Goal: Transaction & Acquisition: Download file/media

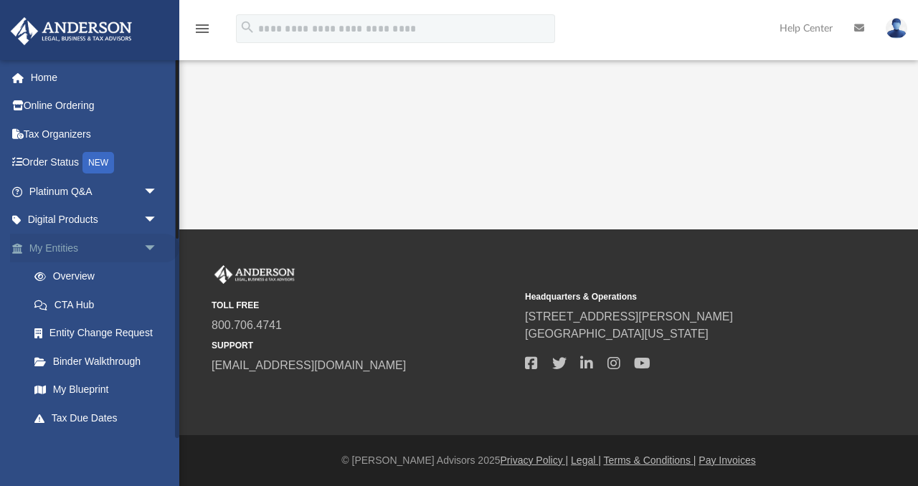
click at [151, 242] on span "arrow_drop_down" at bounding box center [157, 248] width 29 height 29
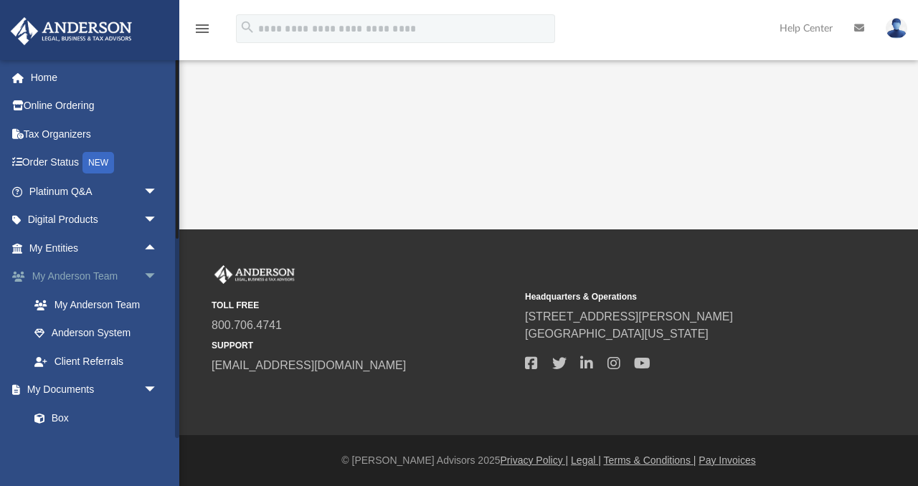
click at [149, 275] on span "arrow_drop_down" at bounding box center [157, 277] width 29 height 29
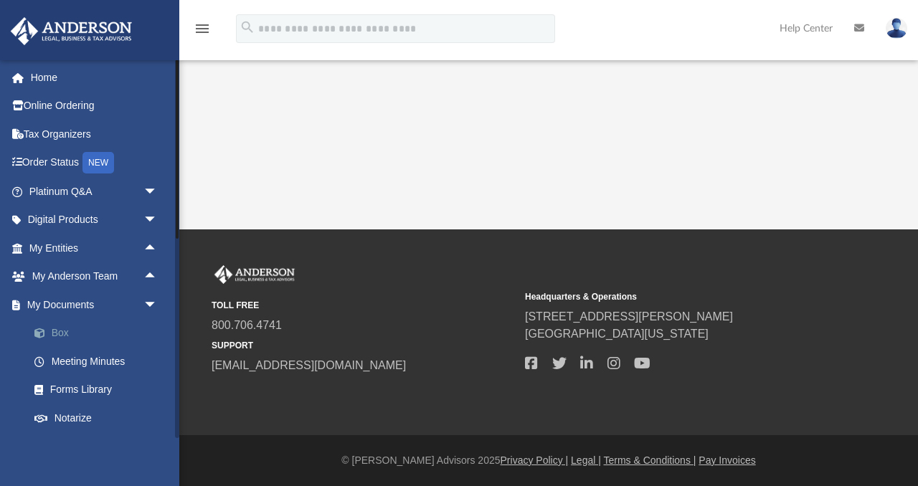
click at [59, 334] on link "Box" at bounding box center [99, 333] width 159 height 29
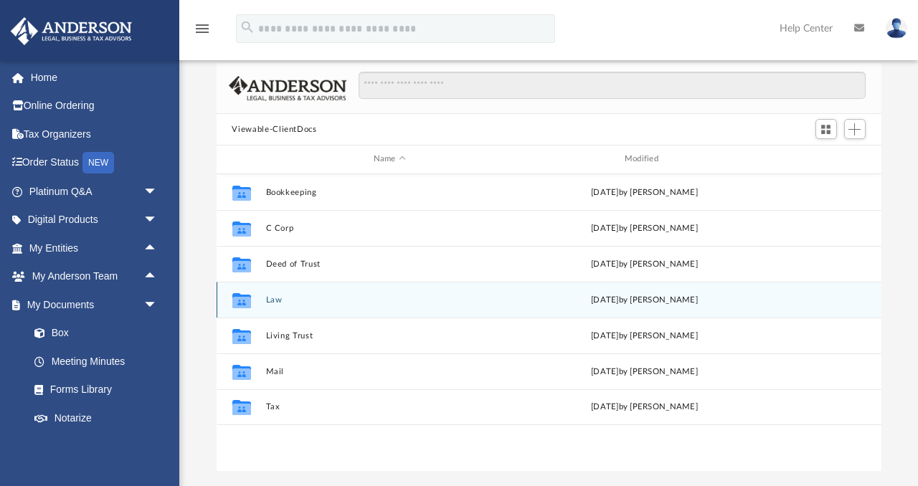
scroll to position [71, 0]
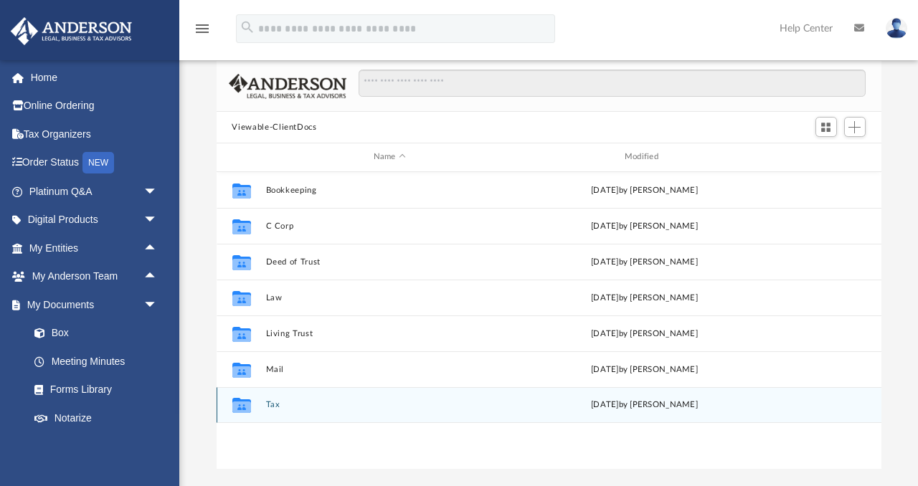
click at [266, 405] on button "Tax" at bounding box center [389, 404] width 248 height 9
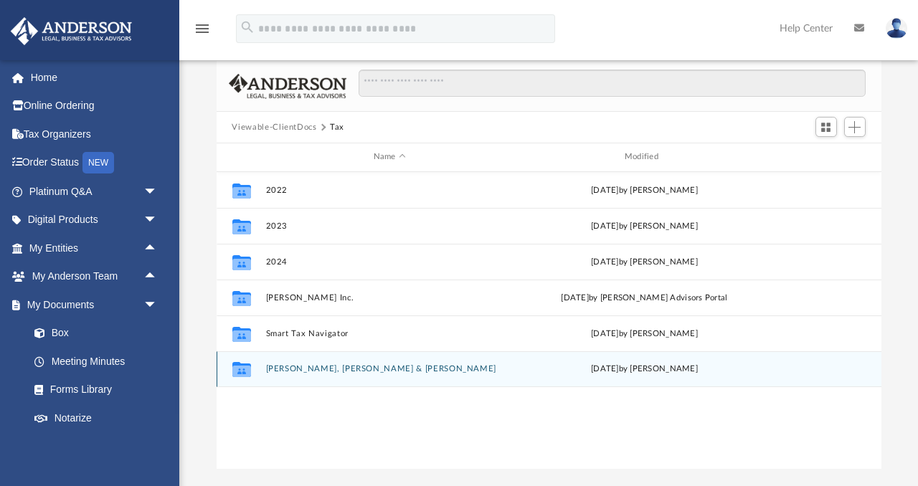
click at [283, 367] on button "[PERSON_NAME], [PERSON_NAME] & [PERSON_NAME]" at bounding box center [389, 368] width 248 height 9
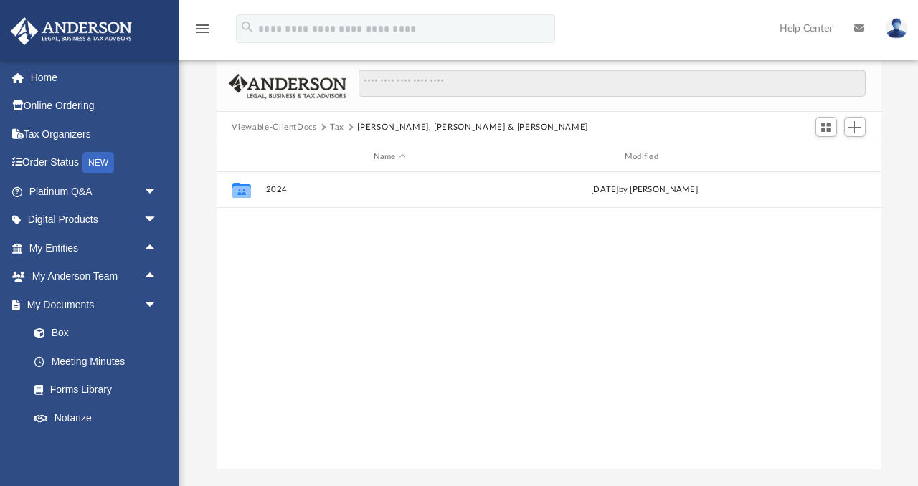
click at [283, 367] on div "Collaborated Folder 2024 [DATE] by [PERSON_NAME]" at bounding box center [549, 321] width 665 height 298
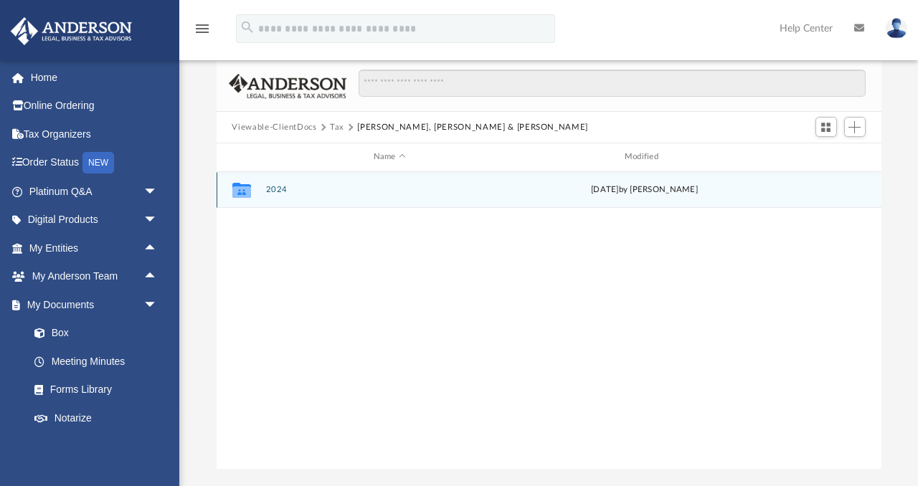
click at [279, 185] on button "2024" at bounding box center [389, 189] width 248 height 9
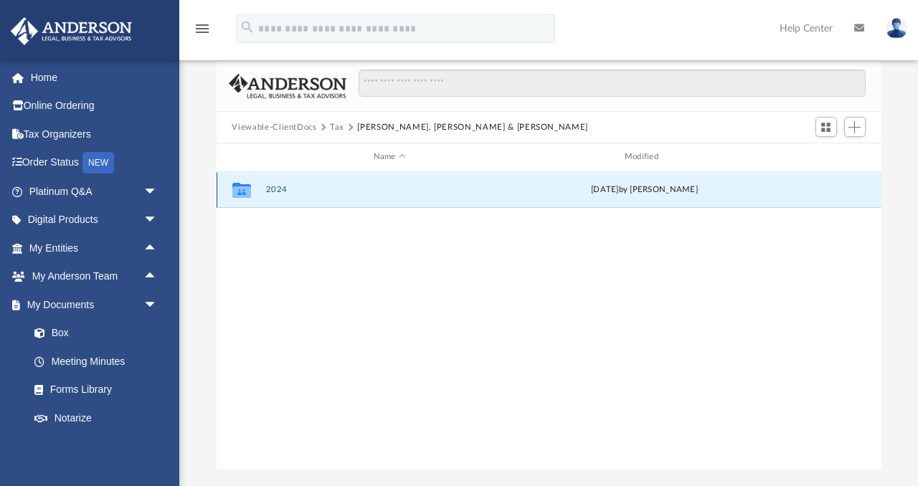
click at [279, 185] on button "2024" at bounding box center [389, 189] width 248 height 9
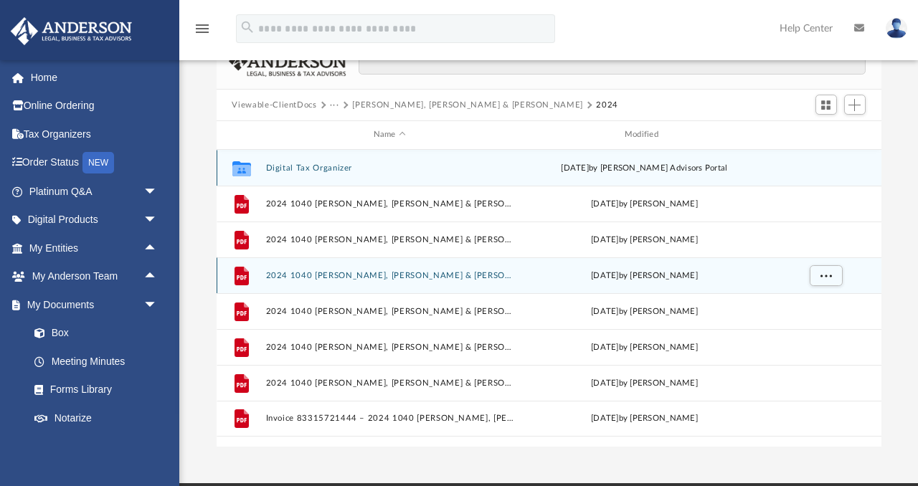
scroll to position [101, 0]
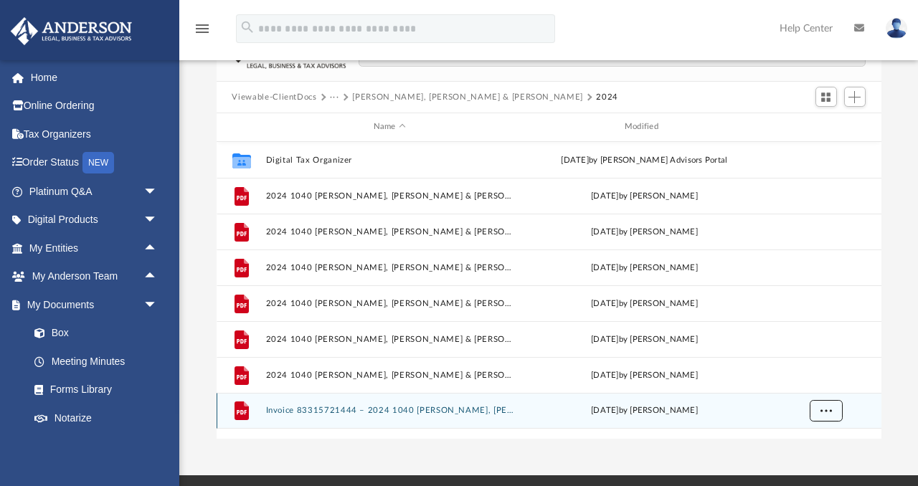
click at [828, 411] on span "More options" at bounding box center [825, 411] width 11 height 8
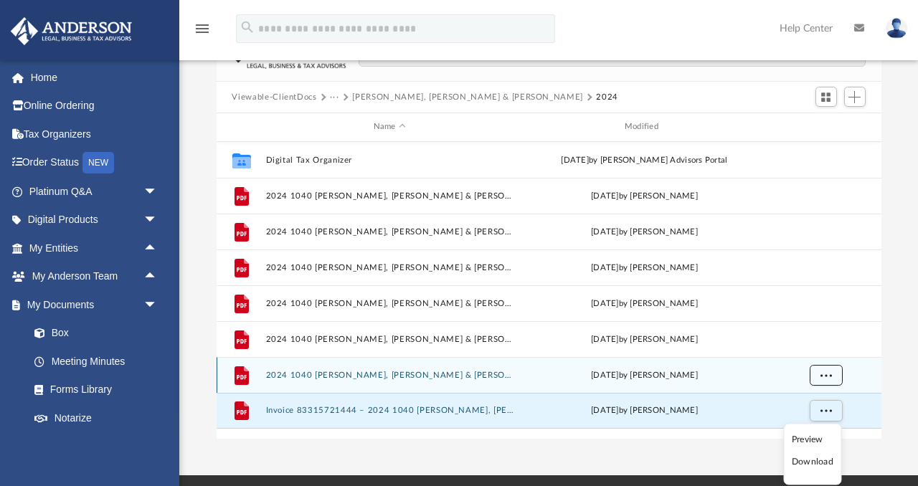
click at [823, 374] on span "More options" at bounding box center [825, 375] width 11 height 8
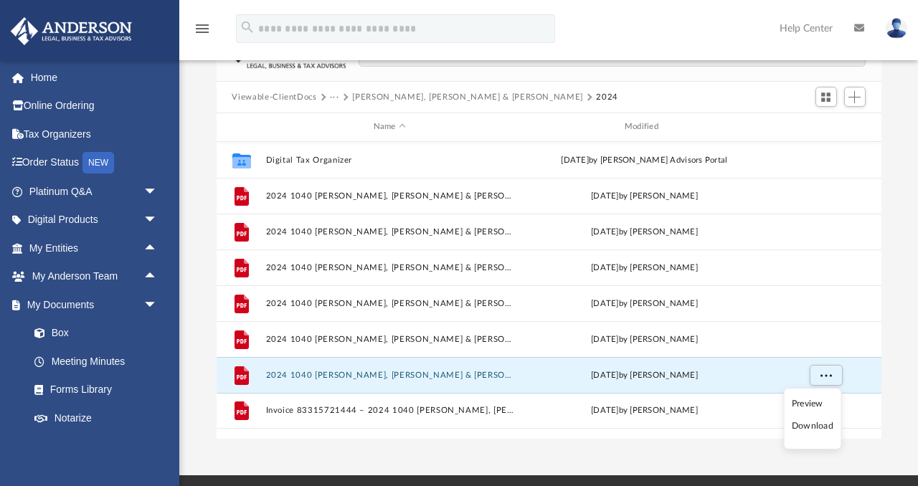
click at [682, 441] on div "App [DOMAIN_NAME][EMAIL_ADDRESS][DOMAIN_NAME] Sign Out [DOMAIN_NAME][EMAIL_ADDR…" at bounding box center [459, 187] width 918 height 577
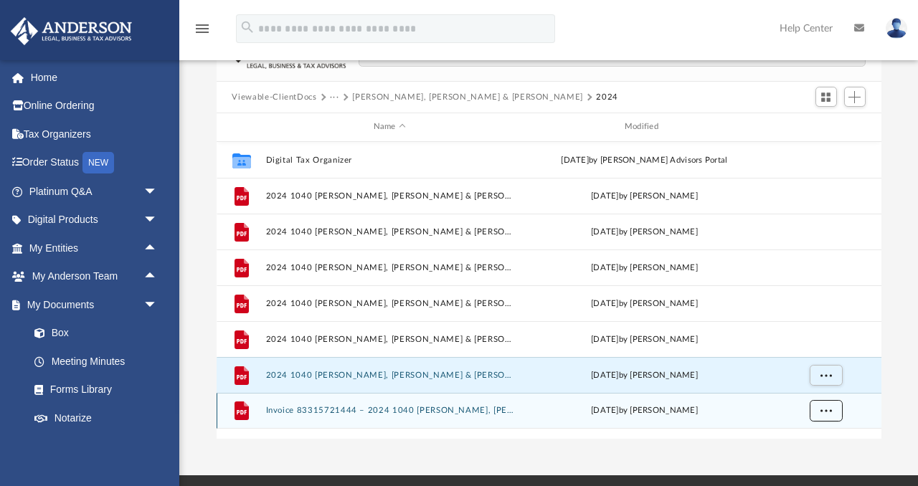
click at [831, 407] on span "More options" at bounding box center [825, 411] width 11 height 8
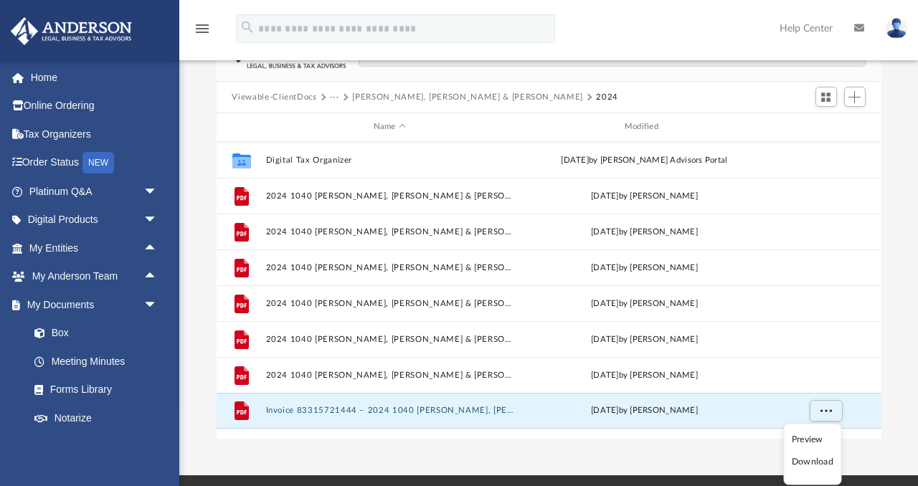
click at [605, 439] on div "App [DOMAIN_NAME][EMAIL_ADDRESS][DOMAIN_NAME] Sign Out [DOMAIN_NAME][EMAIL_ADDR…" at bounding box center [459, 187] width 918 height 577
click at [825, 408] on span "More options" at bounding box center [825, 411] width 11 height 8
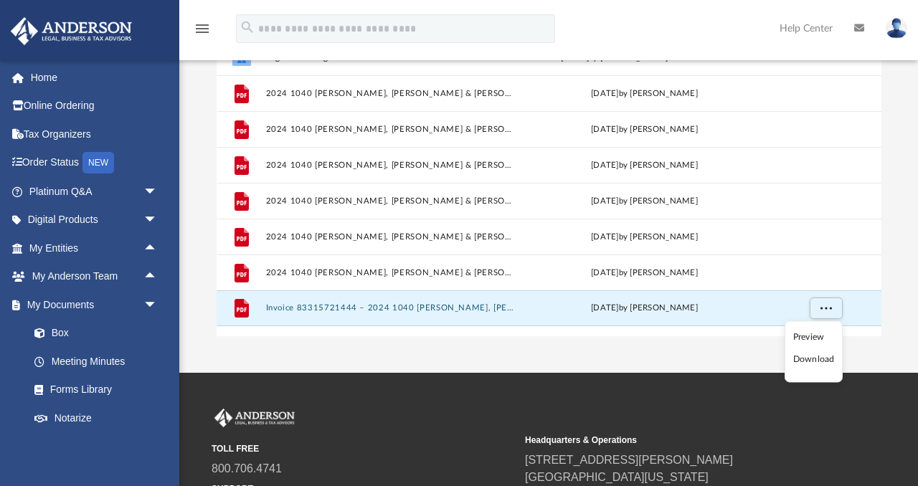
scroll to position [267, 0]
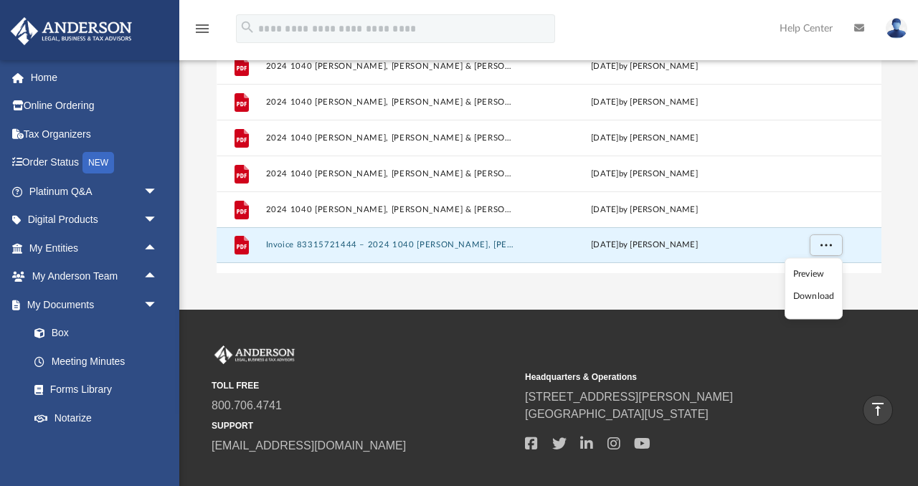
click at [806, 298] on li "Download" at bounding box center [814, 296] width 42 height 15
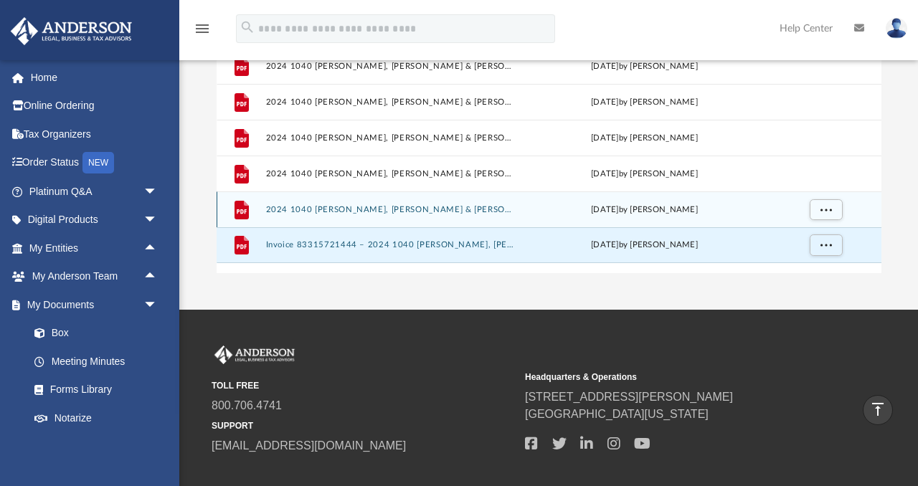
click at [788, 204] on div "grid" at bounding box center [825, 209] width 100 height 27
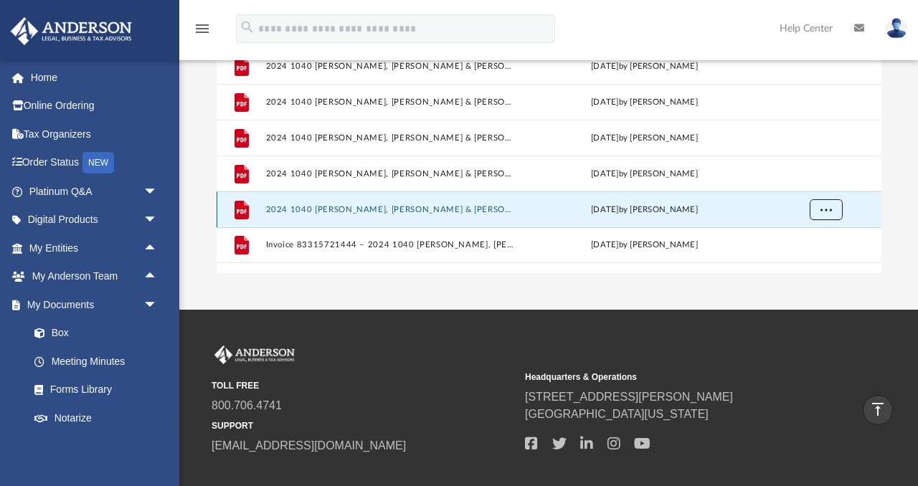
click at [820, 209] on span "More options" at bounding box center [825, 209] width 11 height 8
click at [798, 263] on li "Download" at bounding box center [813, 260] width 42 height 15
